Goal: Task Accomplishment & Management: Manage account settings

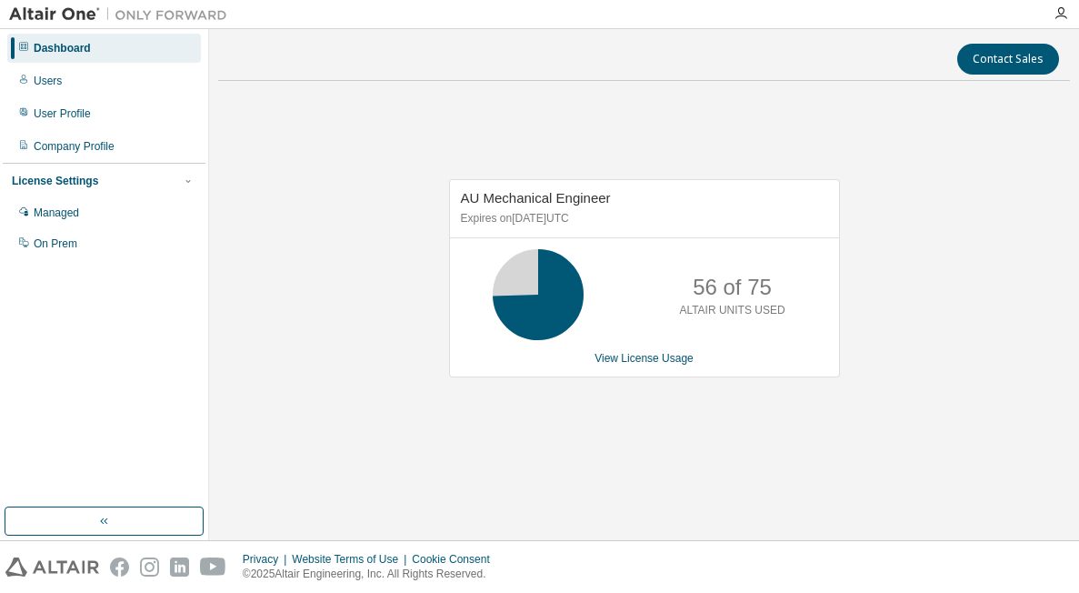
click at [280, 212] on div "AU Mechanical Engineer Expires on January 1, 2038 UTC 56 of 75 ALTAIR UNITS USE…" at bounding box center [644, 287] width 852 height 385
click at [62, 205] on div "Managed" at bounding box center [104, 212] width 194 height 29
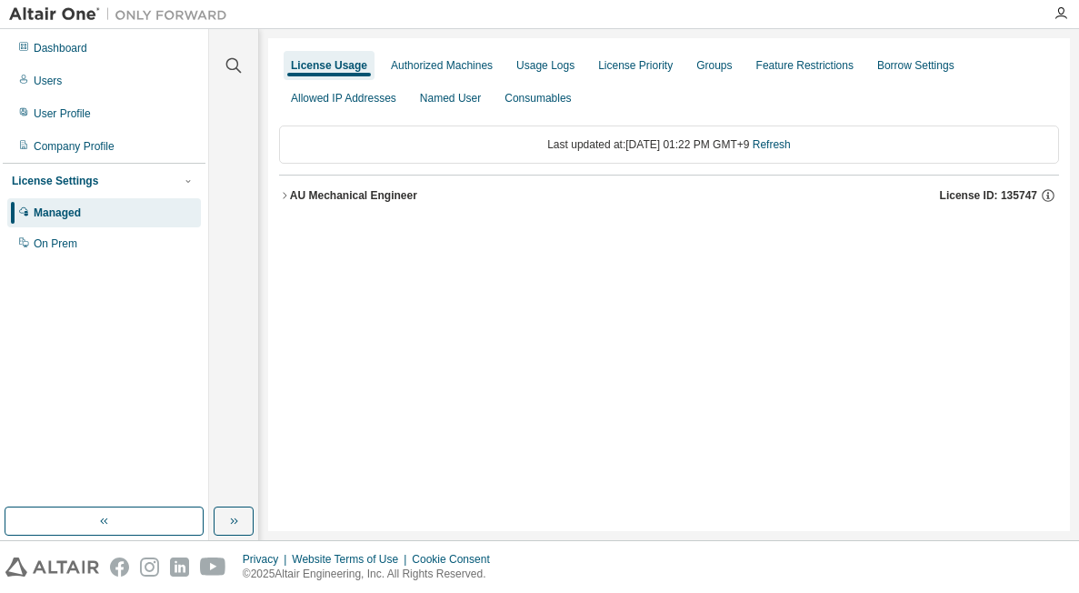
click at [281, 198] on icon "button" at bounding box center [284, 195] width 11 height 11
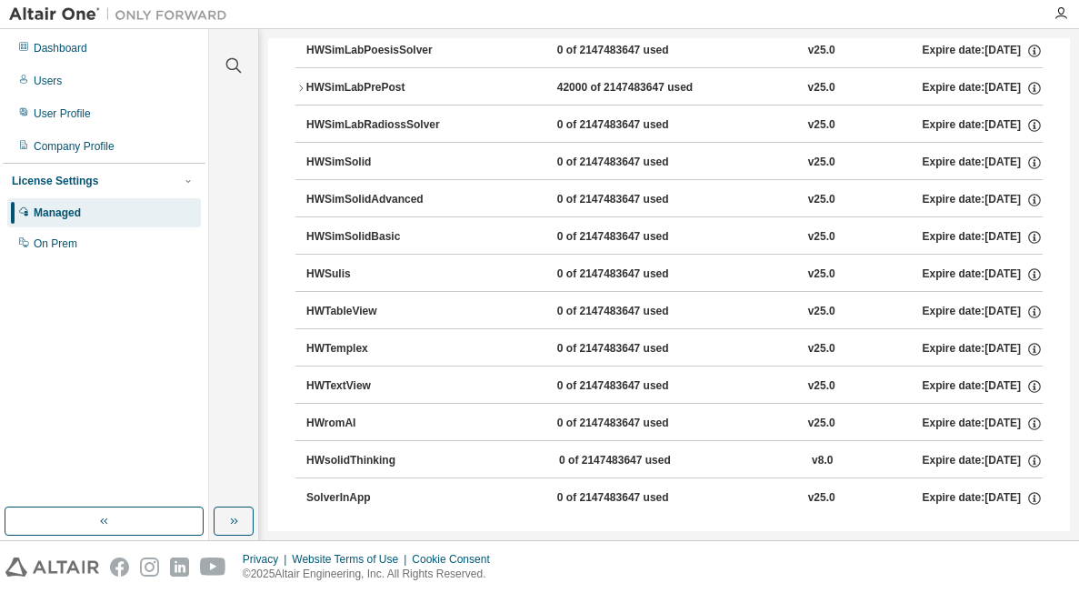
scroll to position [7504, 0]
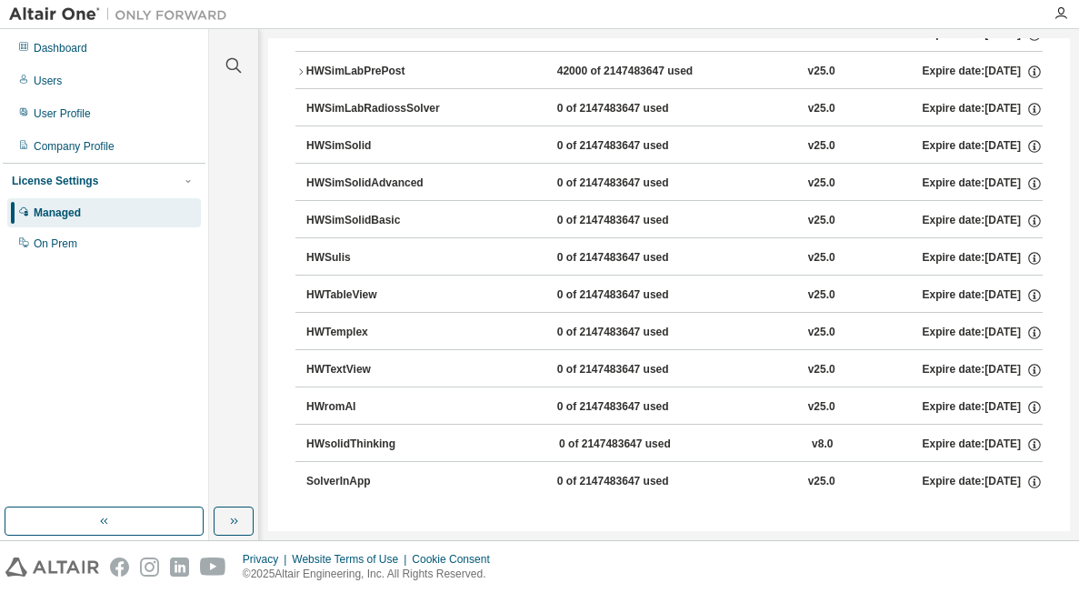
drag, startPoint x: 1070, startPoint y: 519, endPoint x: 1049, endPoint y: 507, distance: 24.0
click at [1055, 504] on div "Clear all Collapse on share string Yes No Only used licenses Yes No Only my usa…" at bounding box center [644, 284] width 870 height 511
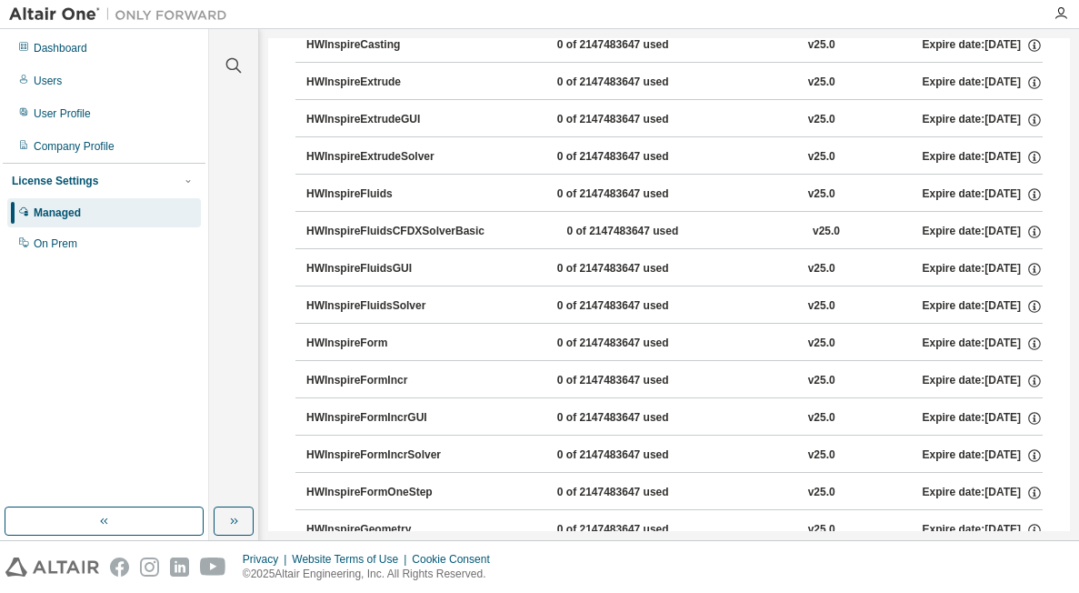
scroll to position [0, 0]
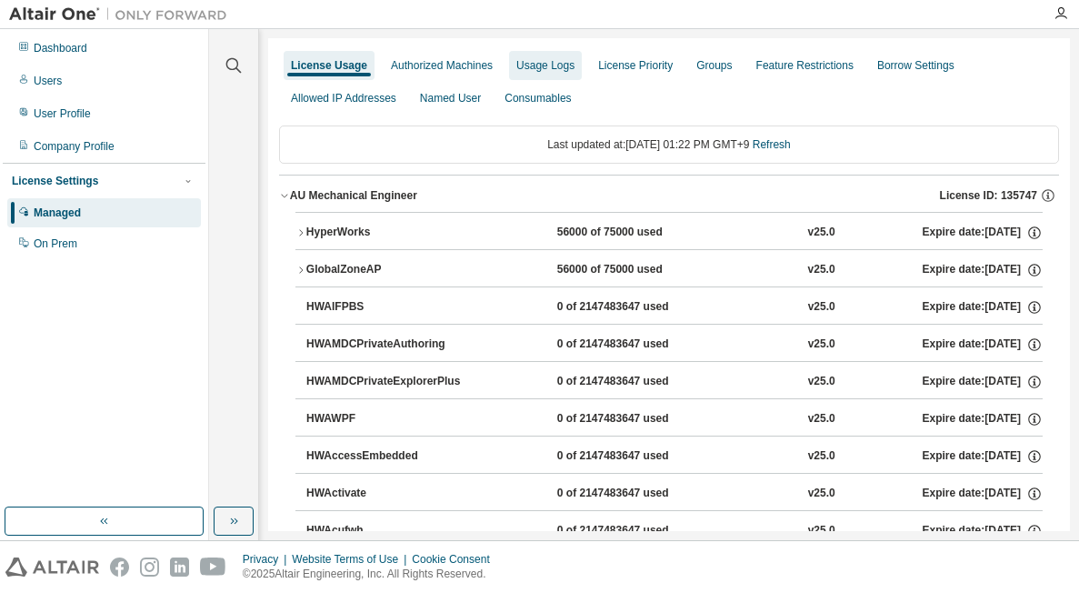
click at [516, 67] on div "Usage Logs" at bounding box center [545, 65] width 58 height 15
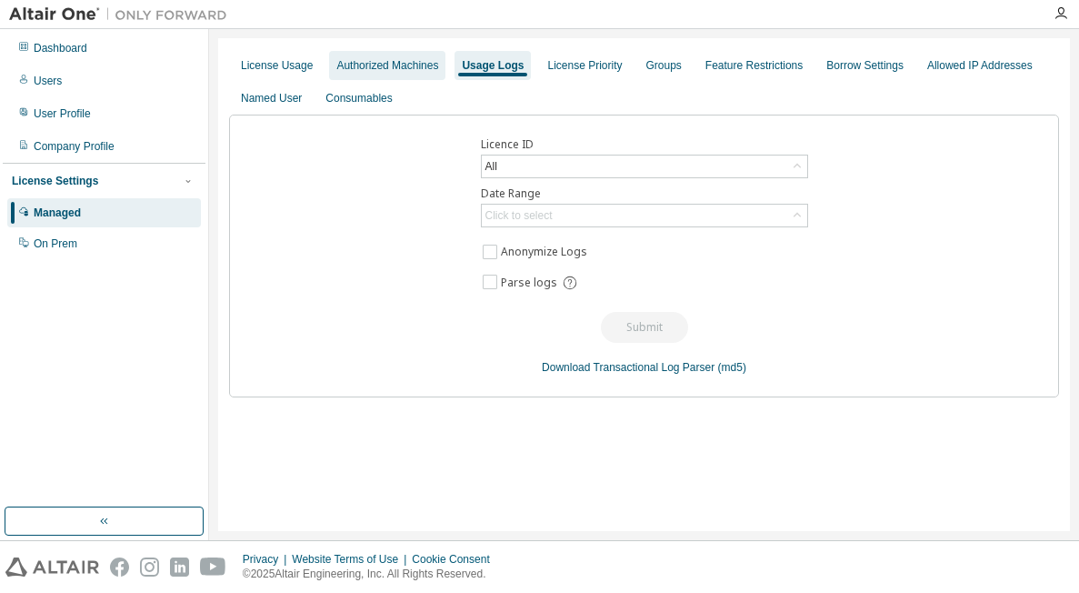
click at [414, 67] on div "Authorized Machines" at bounding box center [387, 65] width 102 height 15
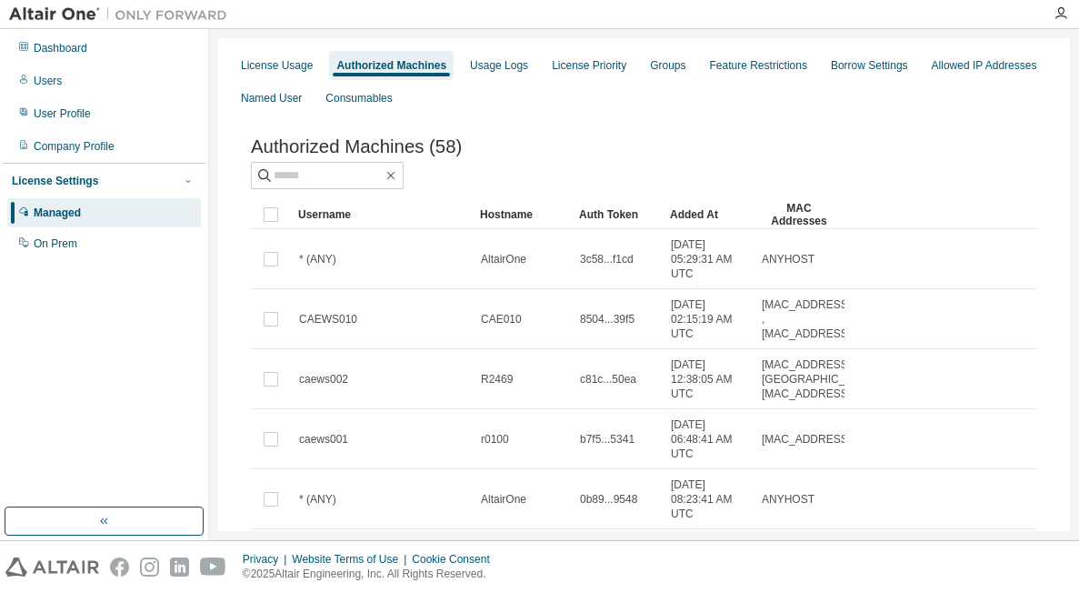
scroll to position [426, 0]
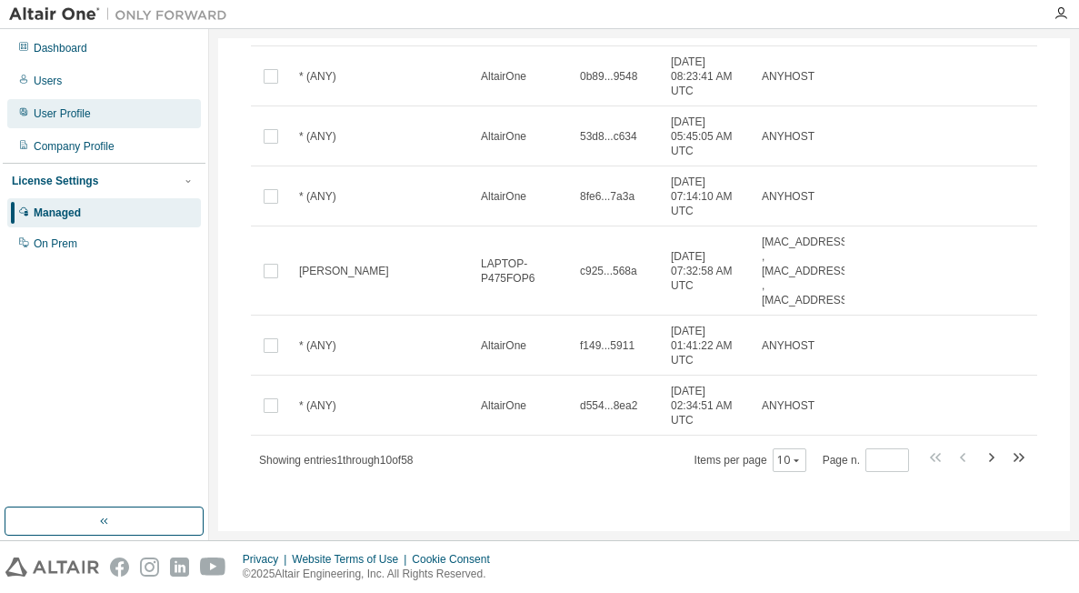
click at [55, 116] on div "User Profile" at bounding box center [62, 113] width 57 height 15
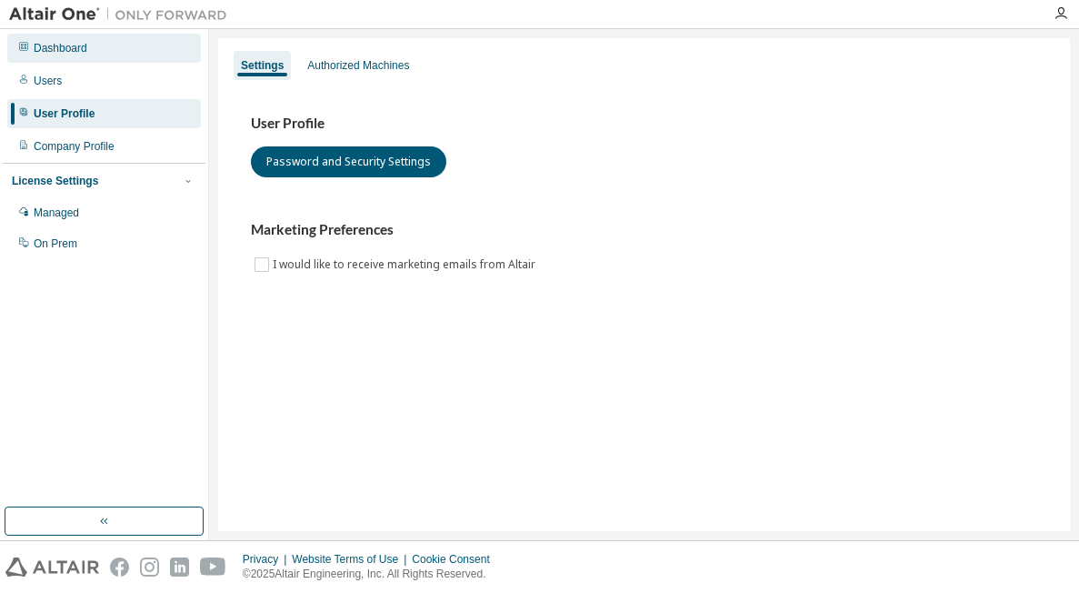
click at [84, 52] on div "Dashboard" at bounding box center [61, 48] width 54 height 15
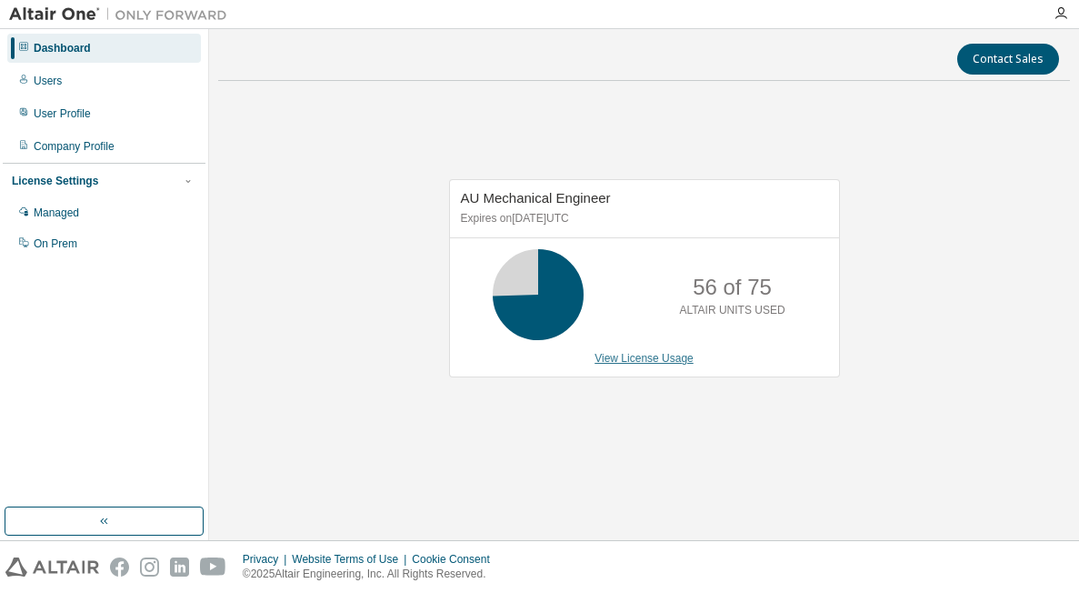
click at [635, 364] on link "View License Usage" at bounding box center [644, 358] width 99 height 13
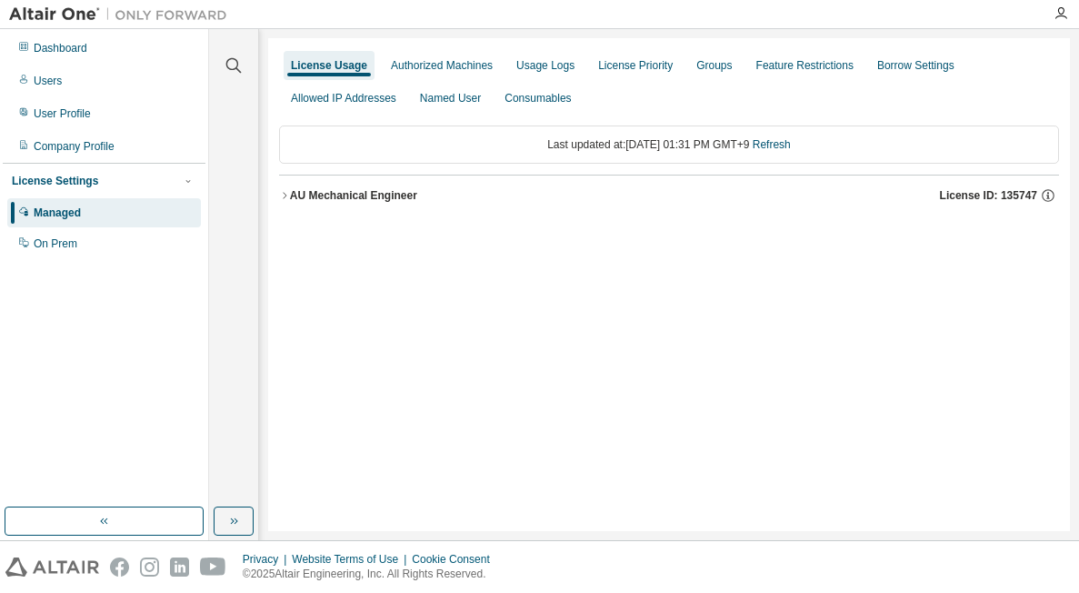
click at [280, 196] on icon "button" at bounding box center [284, 195] width 11 height 11
